Goal: Obtain resource: Obtain resource

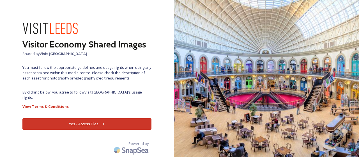
click at [76, 118] on button "Yes - Access Files" at bounding box center [86, 123] width 129 height 11
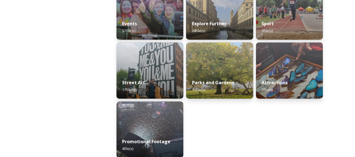
scroll to position [168, 0]
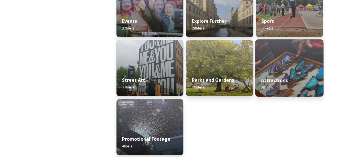
click at [282, 80] on strong "Attractions" at bounding box center [274, 80] width 27 height 6
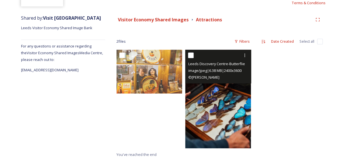
scroll to position [6, 0]
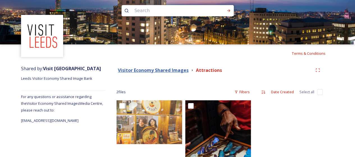
click at [184, 69] on strong "Visitor Economy Shared Images" at bounding box center [153, 70] width 71 height 6
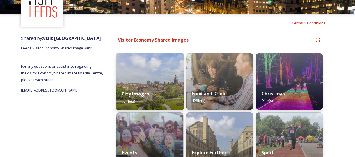
scroll to position [37, 0]
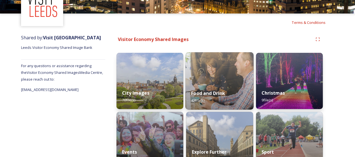
click at [220, 63] on img at bounding box center [219, 80] width 68 height 57
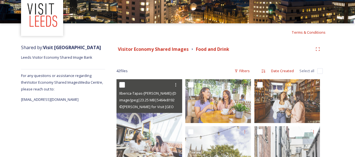
scroll to position [27, 0]
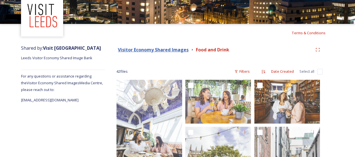
click at [145, 50] on strong "Visitor Economy Shared Images" at bounding box center [153, 50] width 71 height 6
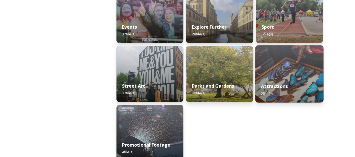
scroll to position [171, 0]
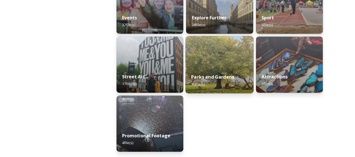
click at [199, 75] on strong "Parks and Gardens" at bounding box center [212, 77] width 43 height 6
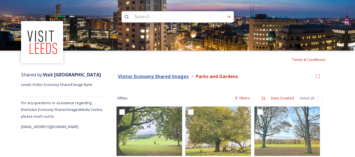
click at [168, 78] on strong "Visitor Economy Shared Images" at bounding box center [153, 76] width 71 height 6
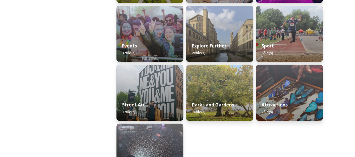
scroll to position [171, 0]
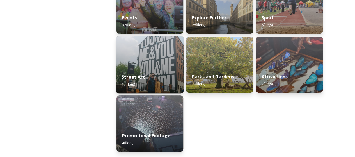
click at [149, 82] on div "Street Art 17 file(s)" at bounding box center [150, 81] width 68 height 26
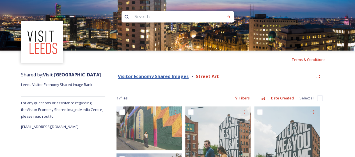
click at [168, 77] on strong "Visitor Economy Shared Images" at bounding box center [153, 76] width 71 height 6
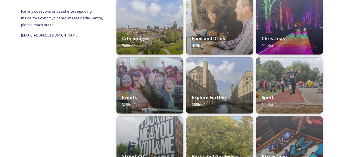
scroll to position [92, 0]
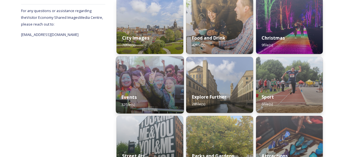
click at [151, 97] on div "Events 32 file(s)" at bounding box center [150, 101] width 68 height 26
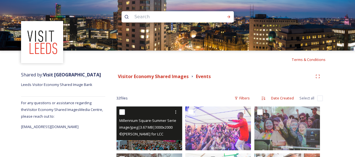
click at [164, 113] on div at bounding box center [149, 112] width 61 height 10
click at [145, 142] on img at bounding box center [149, 128] width 66 height 44
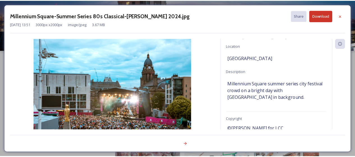
scroll to position [43, 0]
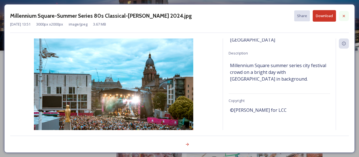
click at [344, 18] on div at bounding box center [344, 16] width 10 height 10
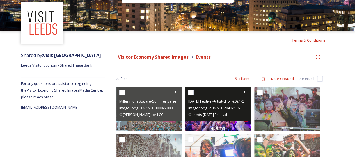
scroll to position [20, 0]
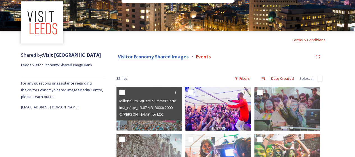
click at [176, 56] on strong "Visitor Economy Shared Images" at bounding box center [153, 57] width 71 height 6
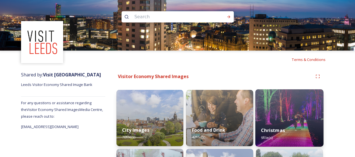
click at [294, 112] on img at bounding box center [289, 117] width 68 height 57
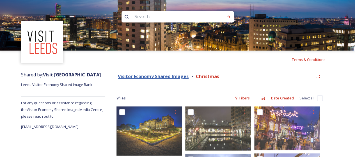
click at [175, 74] on strong "Visitor Economy Shared Images" at bounding box center [153, 76] width 71 height 6
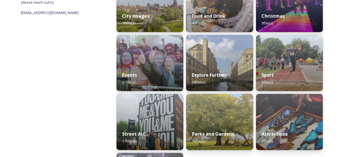
scroll to position [171, 0]
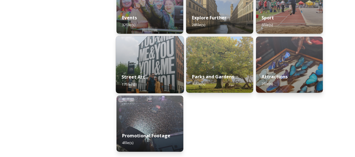
click at [153, 55] on img at bounding box center [150, 64] width 68 height 57
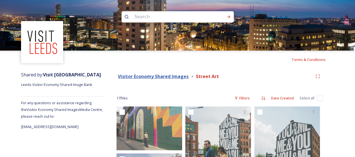
click at [156, 75] on strong "Visitor Economy Shared Images" at bounding box center [153, 76] width 71 height 6
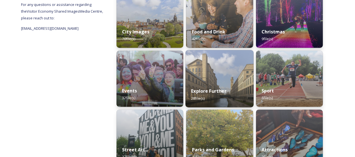
scroll to position [107, 0]
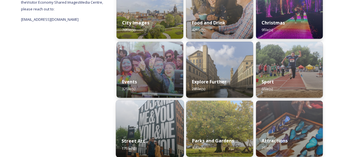
click at [120, 135] on div "Street Art 17 file(s)" at bounding box center [150, 144] width 68 height 26
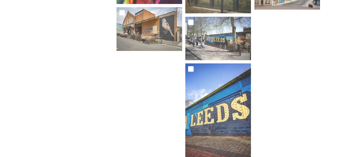
scroll to position [510, 0]
